Goal: Browse casually: Explore the website without a specific task or goal

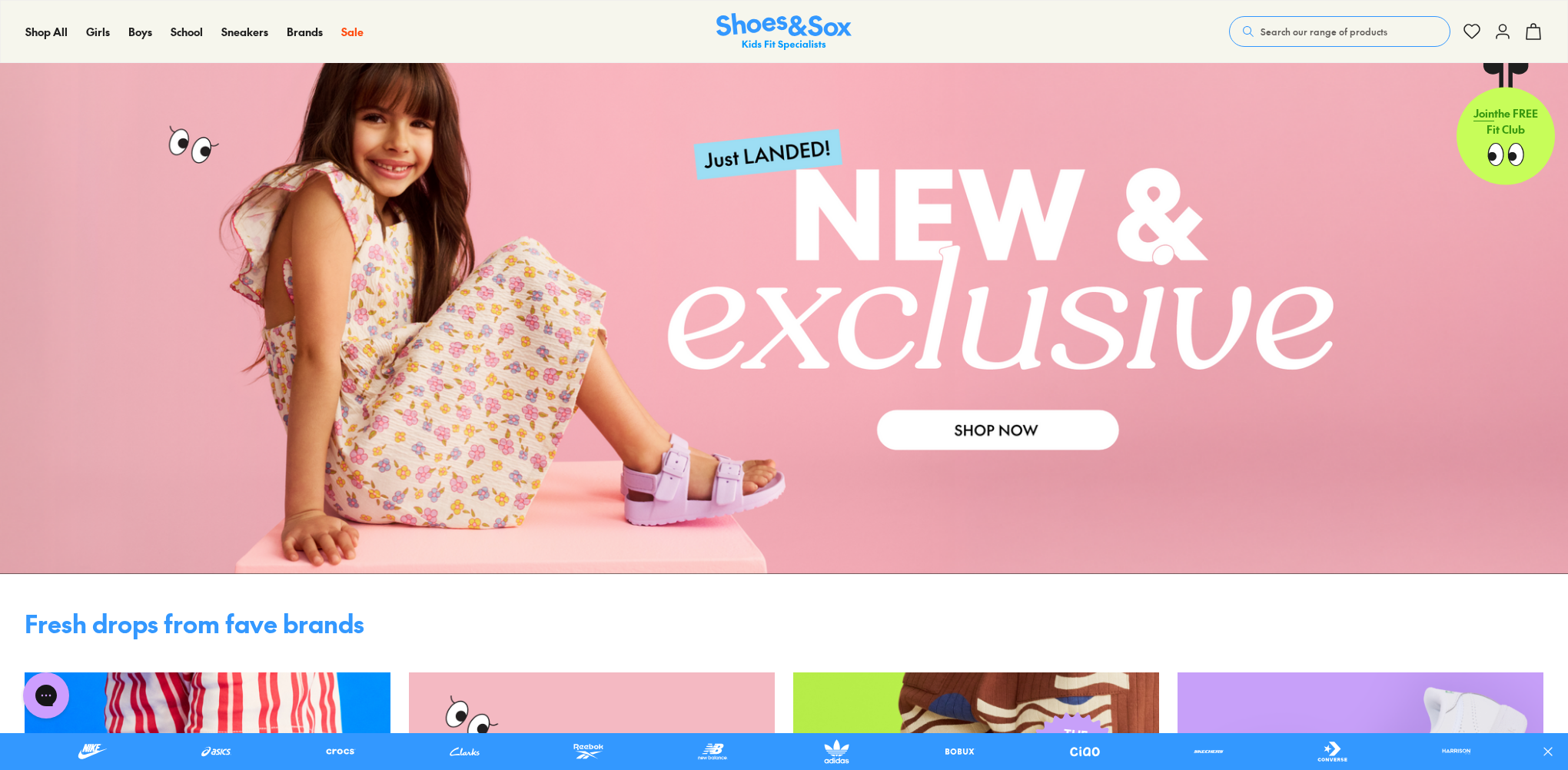
scroll to position [77, 0]
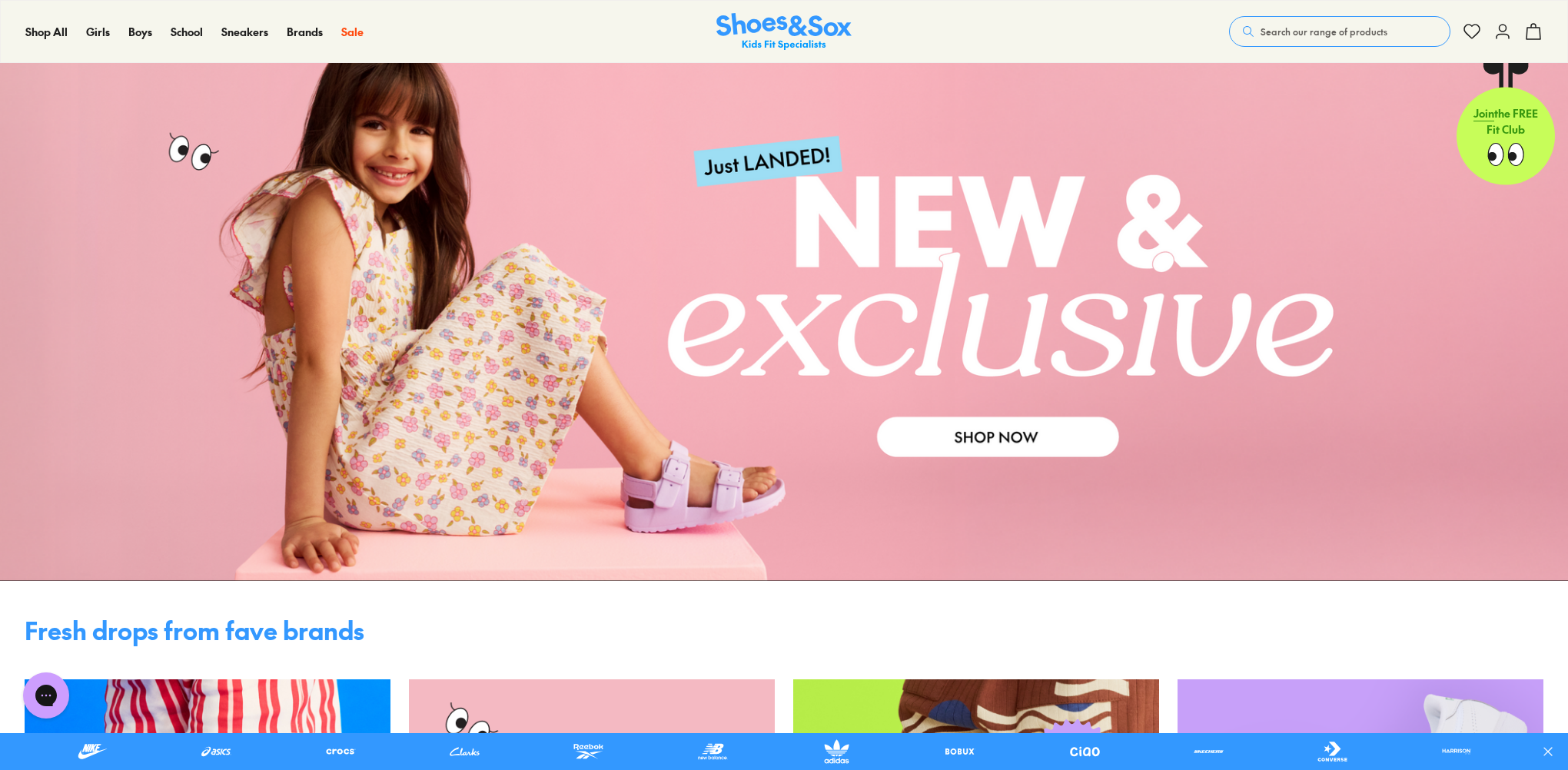
click at [984, 444] on link at bounding box center [784, 298] width 1568 height 564
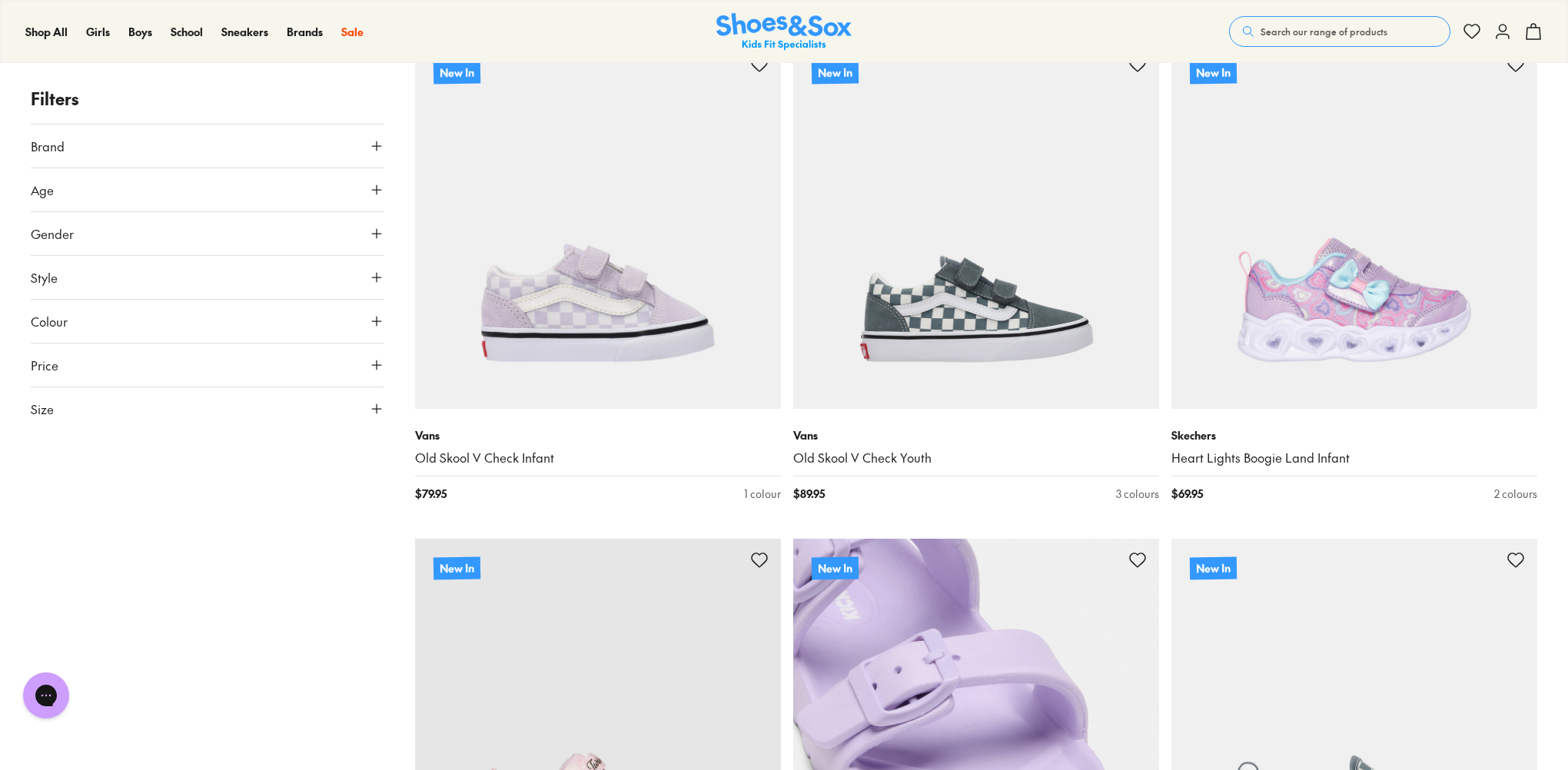
scroll to position [3995, 0]
